Goal: Task Accomplishment & Management: Manage account settings

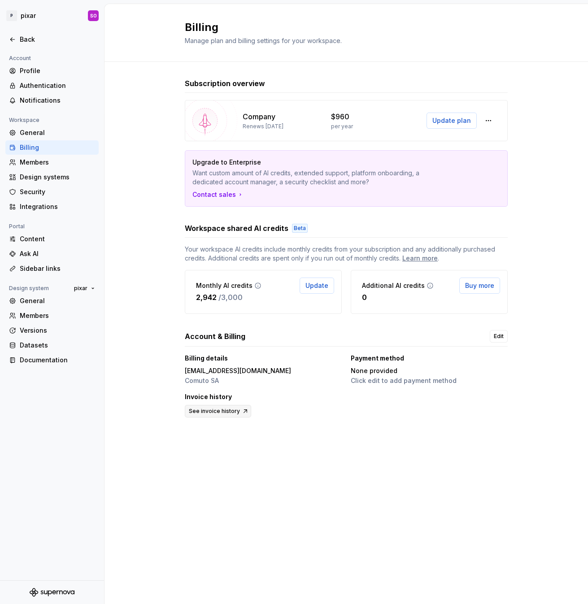
click at [219, 412] on span "See invoice history" at bounding box center [214, 411] width 51 height 7
